Goal: Obtain resource: Download file/media

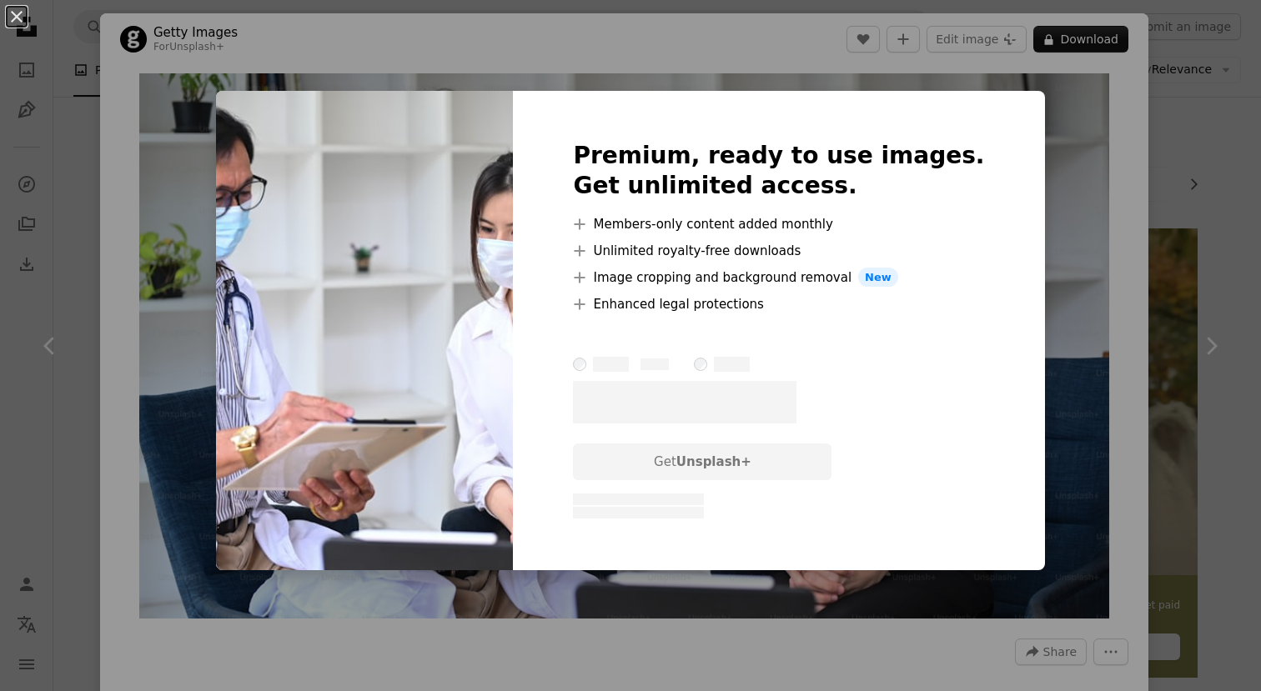
scroll to position [1385, 0]
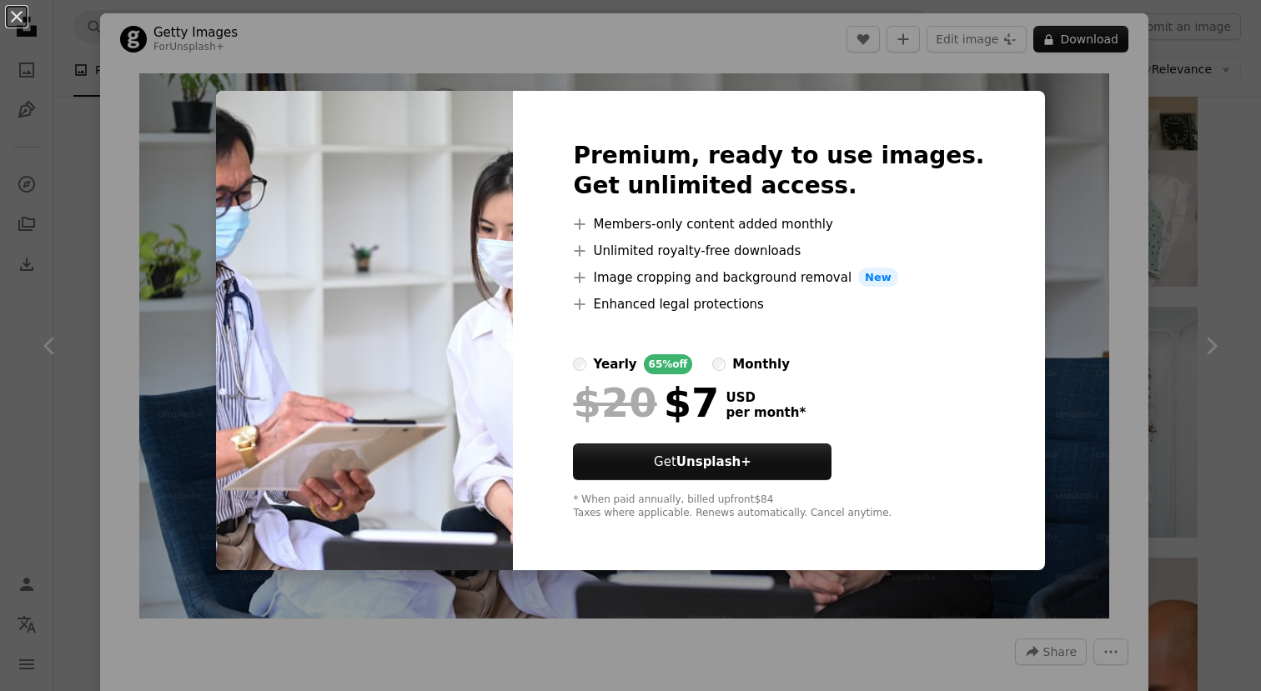
click at [1107, 133] on div "An X shape Premium, ready to use images. Get unlimited access. A plus sign Memb…" at bounding box center [630, 345] width 1261 height 691
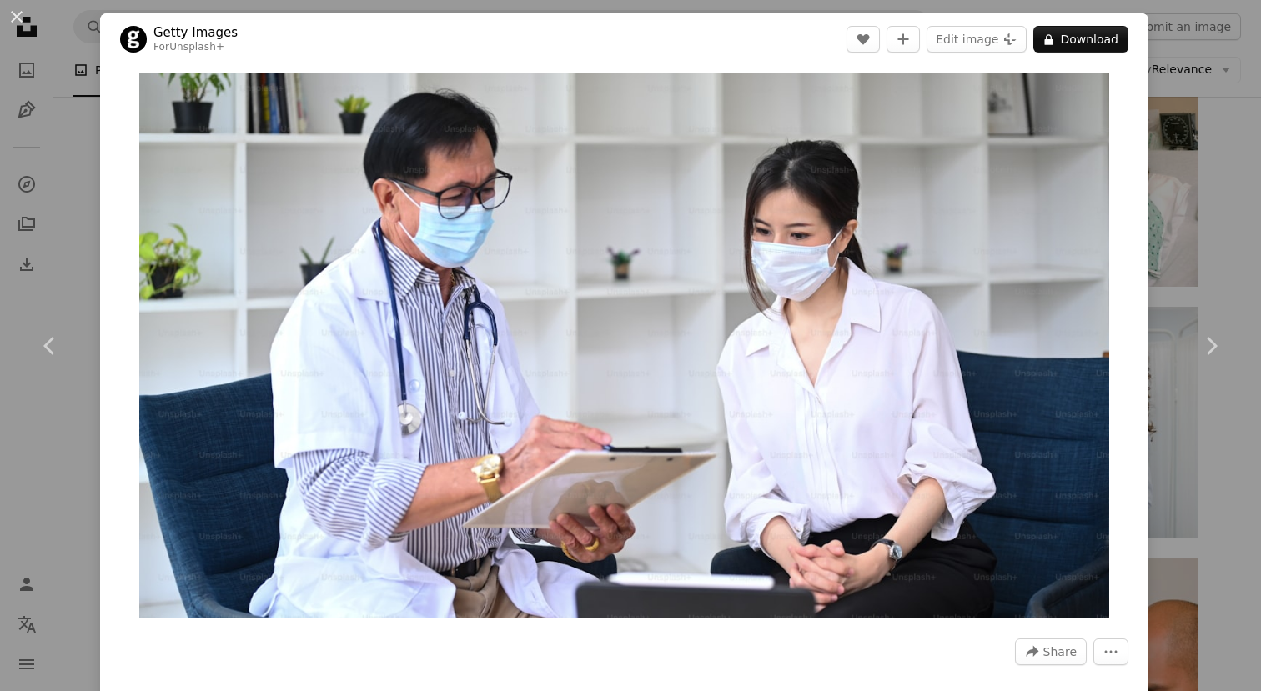
click at [1180, 138] on div "An X shape Chevron left Chevron right Getty Images For Unsplash+ A heart A plus…" at bounding box center [630, 345] width 1261 height 691
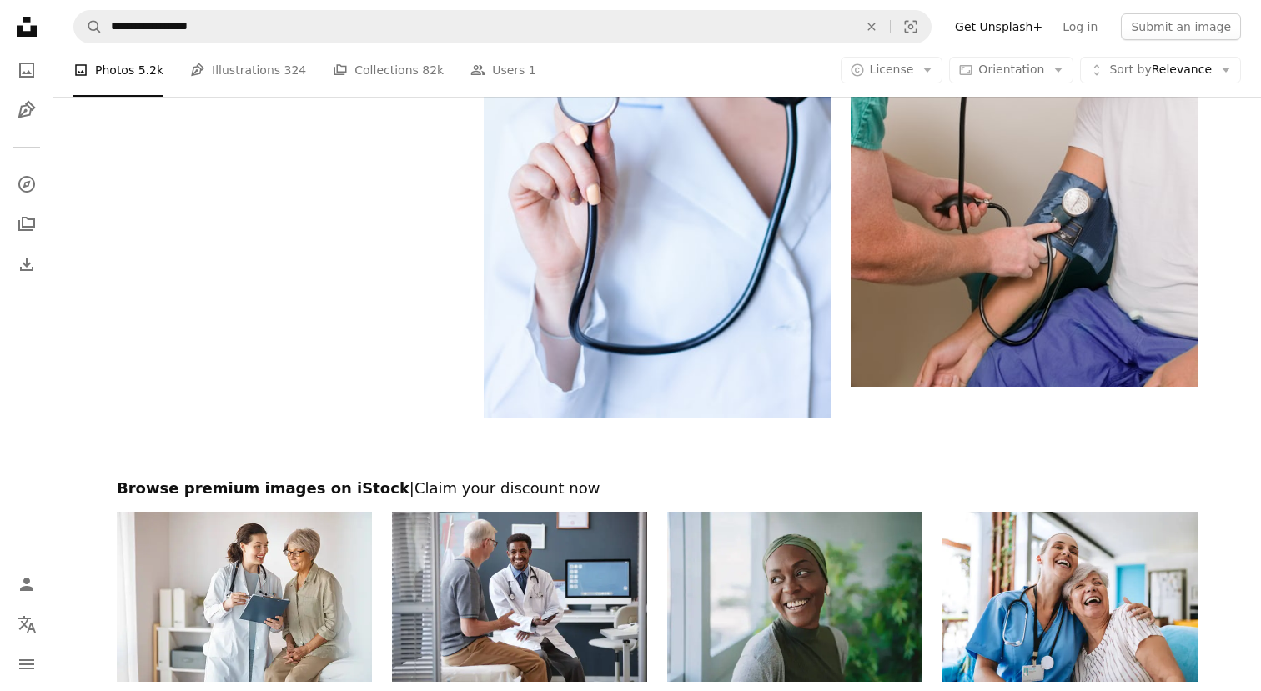
scroll to position [2573, 0]
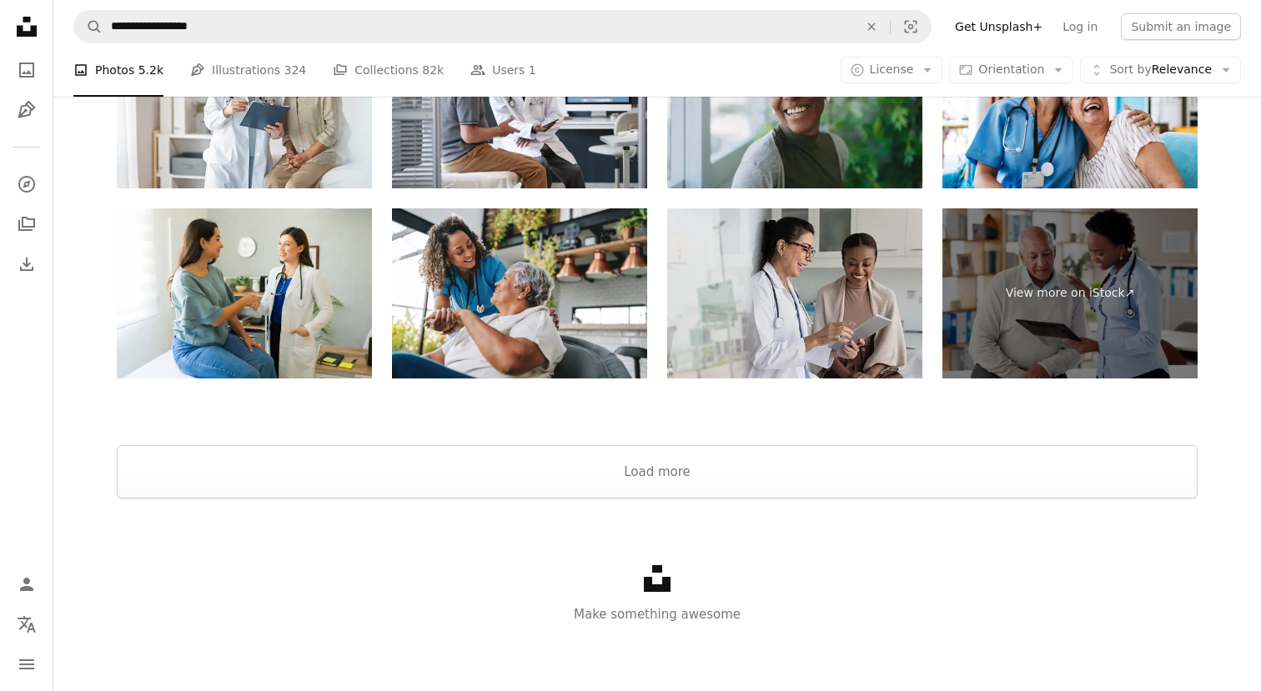
click at [823, 348] on img at bounding box center [794, 293] width 255 height 170
